Goal: Find specific page/section: Find specific page/section

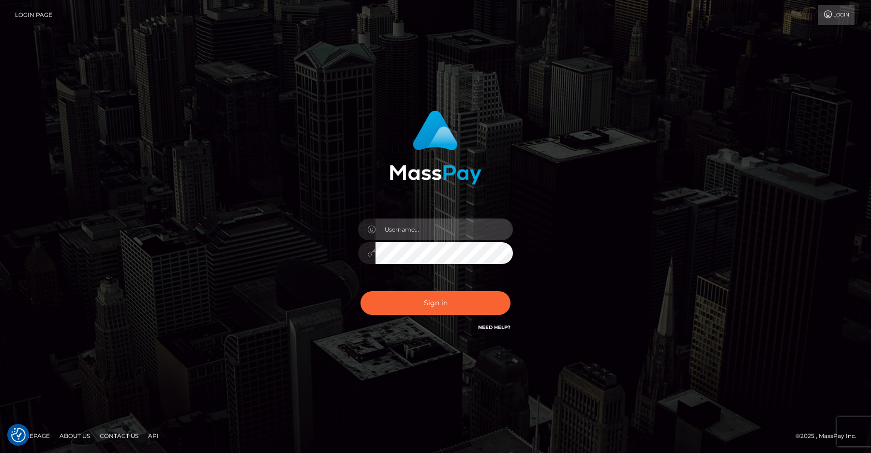
click at [403, 232] on input "text" at bounding box center [444, 229] width 137 height 22
type input "[PERSON_NAME].ievpro"
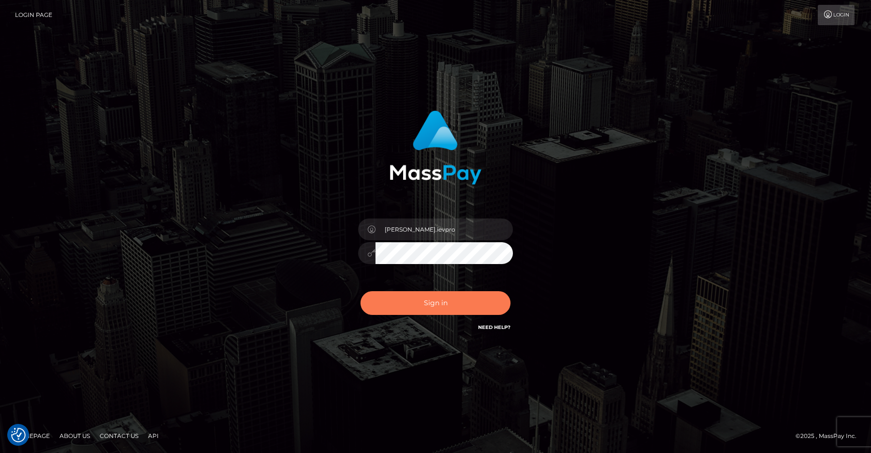
click at [392, 294] on button "Sign in" at bounding box center [436, 303] width 150 height 24
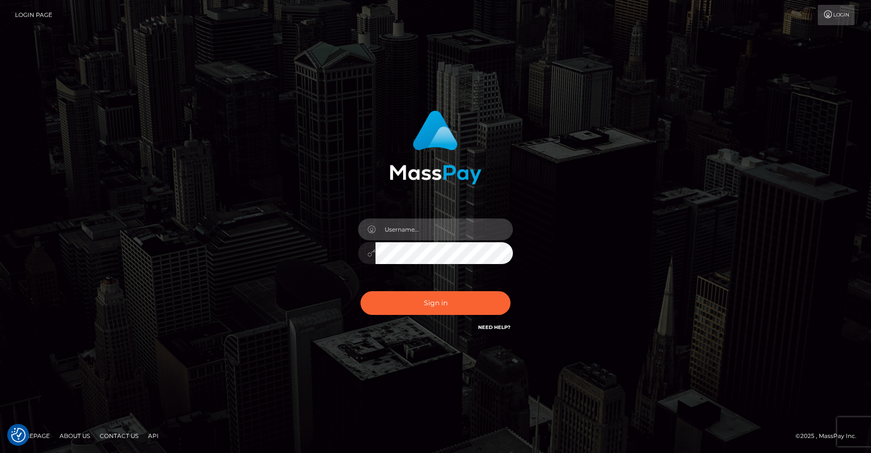
click at [404, 231] on input "text" at bounding box center [444, 229] width 137 height 22
type input "[PERSON_NAME].ievpro"
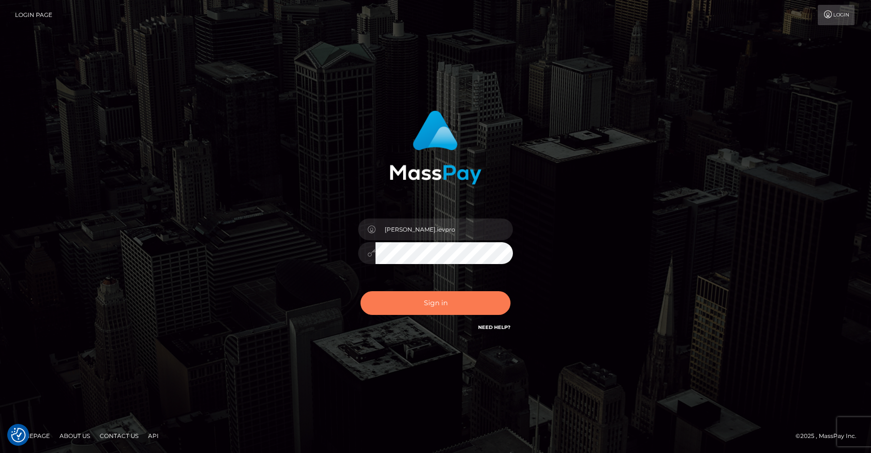
click at [412, 301] on button "Sign in" at bounding box center [436, 303] width 150 height 24
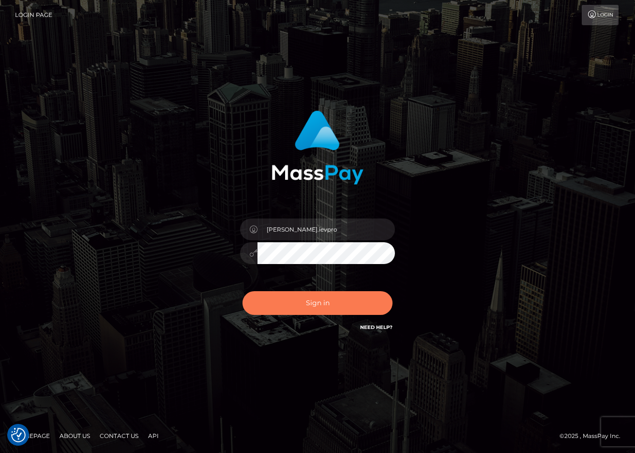
click at [286, 305] on button "Sign in" at bounding box center [318, 303] width 150 height 24
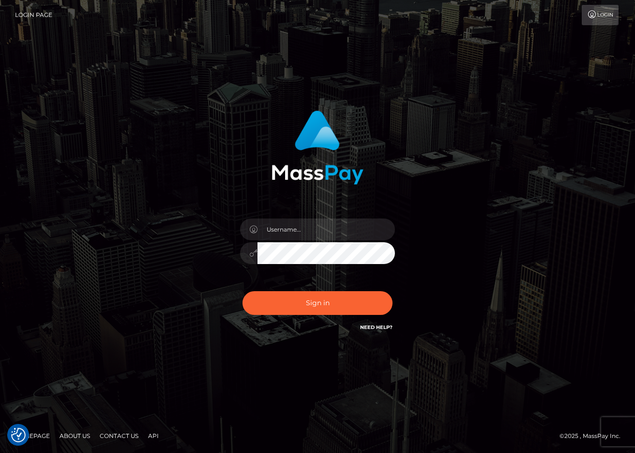
click at [272, 216] on div at bounding box center [317, 248] width 169 height 74
click at [272, 225] on input "text" at bounding box center [326, 229] width 137 height 22
type input "efrain.ievpro"
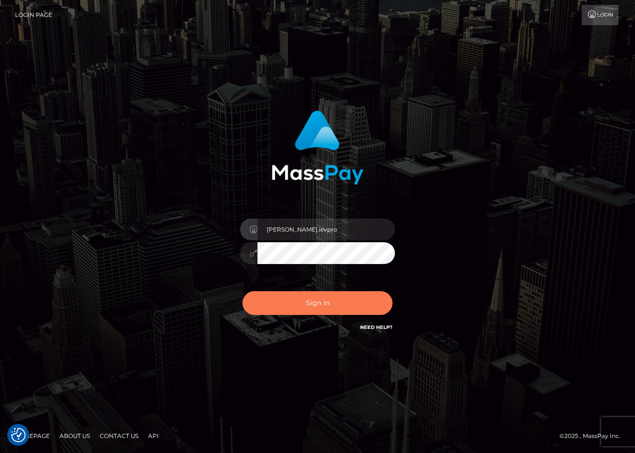
click at [267, 301] on button "Sign in" at bounding box center [318, 303] width 150 height 24
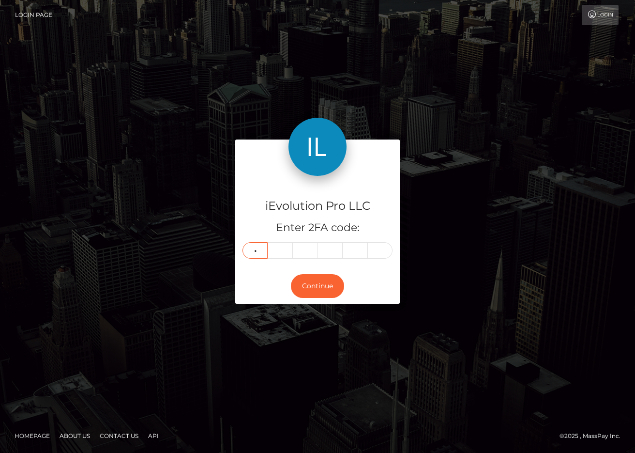
type input "3"
type input "9"
type input "8"
type input "3"
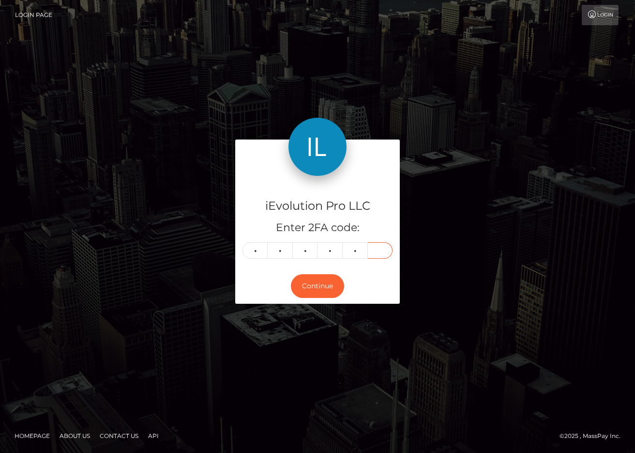
type input "9"
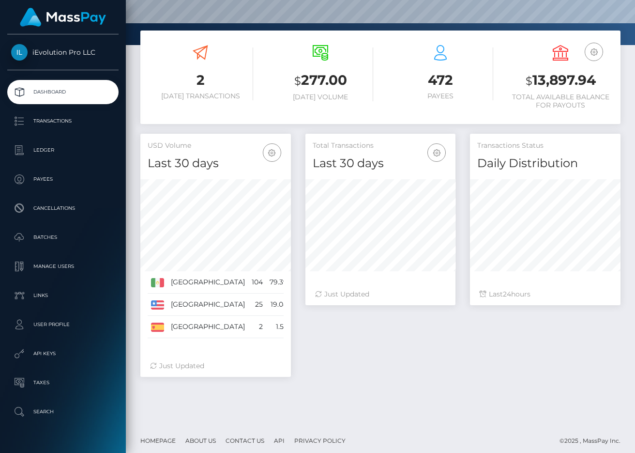
scroll to position [143, 0]
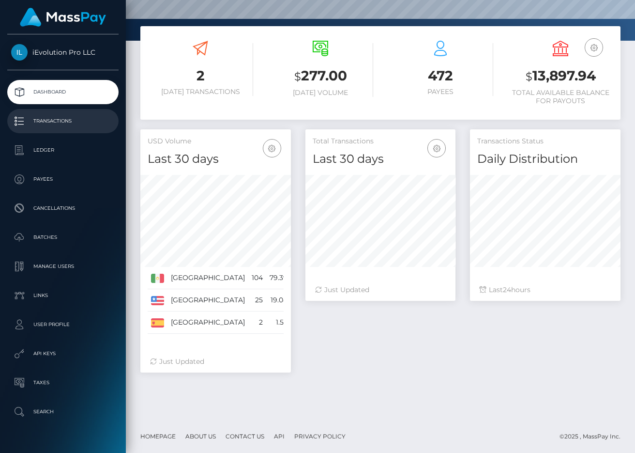
click at [76, 121] on p "Transactions" at bounding box center [63, 121] width 104 height 15
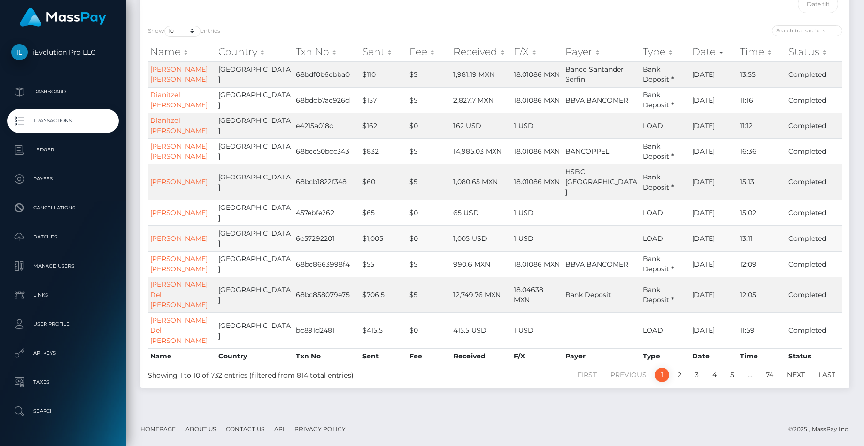
scroll to position [90, 0]
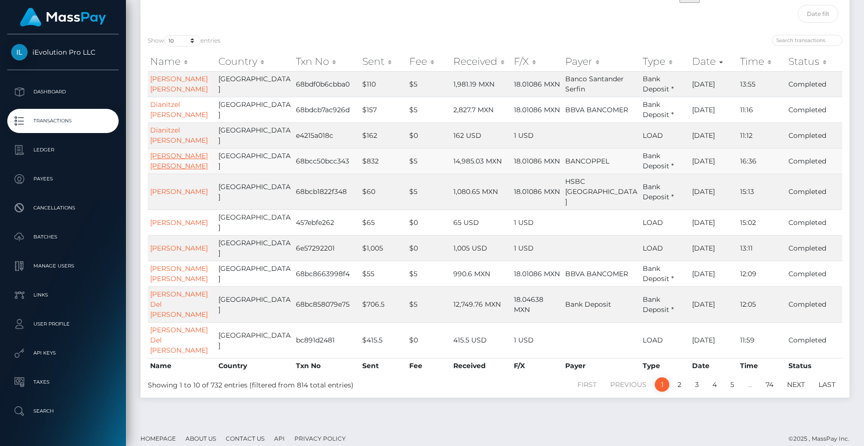
click at [166, 170] on link "[PERSON_NAME] [PERSON_NAME]" at bounding box center [179, 161] width 58 height 19
